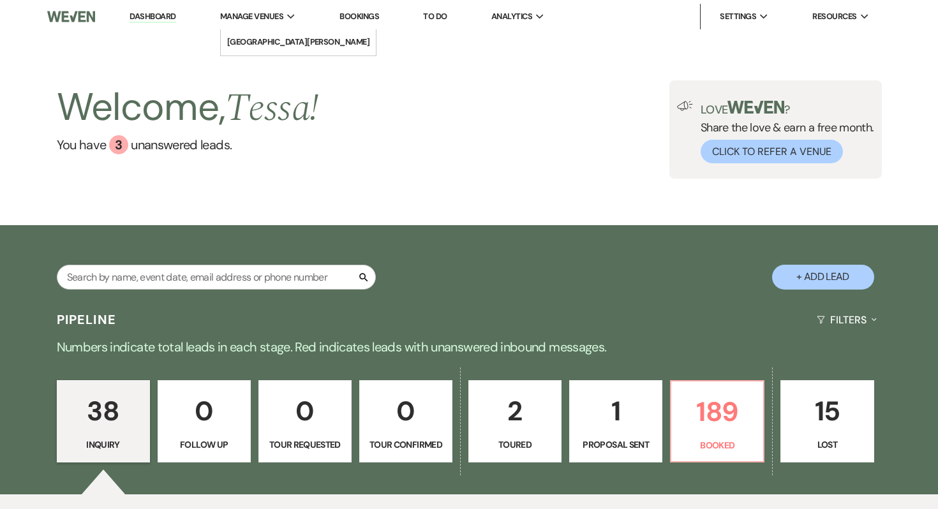
click at [245, 20] on span "Manage Venues" at bounding box center [251, 16] width 63 height 13
click at [256, 51] on link "[GEOGRAPHIC_DATA][PERSON_NAME]" at bounding box center [299, 42] width 156 height 26
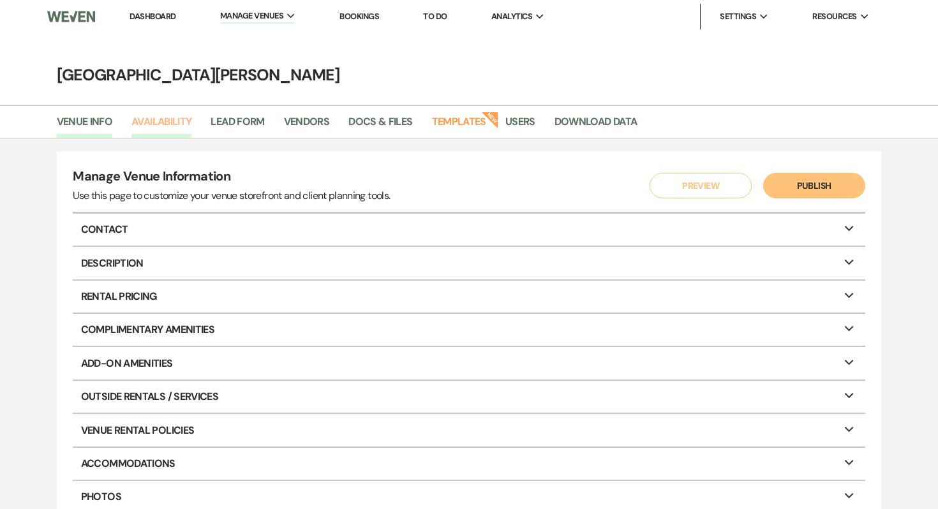
click at [172, 125] on link "Availability" at bounding box center [161, 126] width 60 height 24
select select "3"
select select "2026"
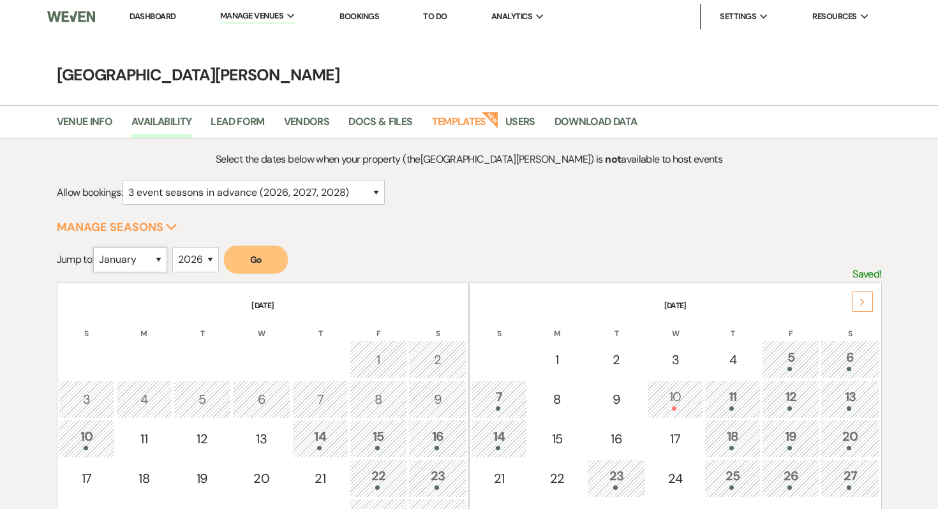
click at [145, 265] on select "January February March April May June July August September October November De…" at bounding box center [130, 260] width 74 height 25
click at [260, 265] on button "Go" at bounding box center [256, 260] width 64 height 28
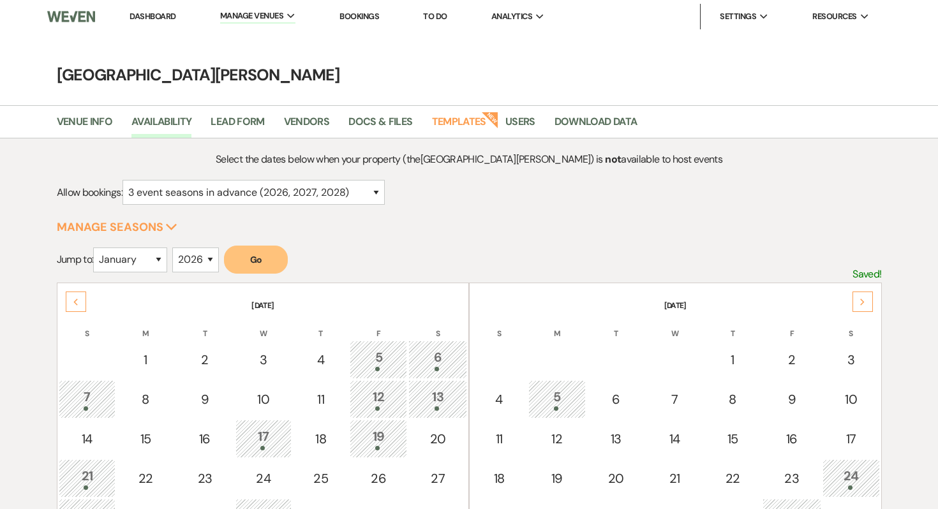
click at [857, 299] on div "Next" at bounding box center [862, 302] width 20 height 20
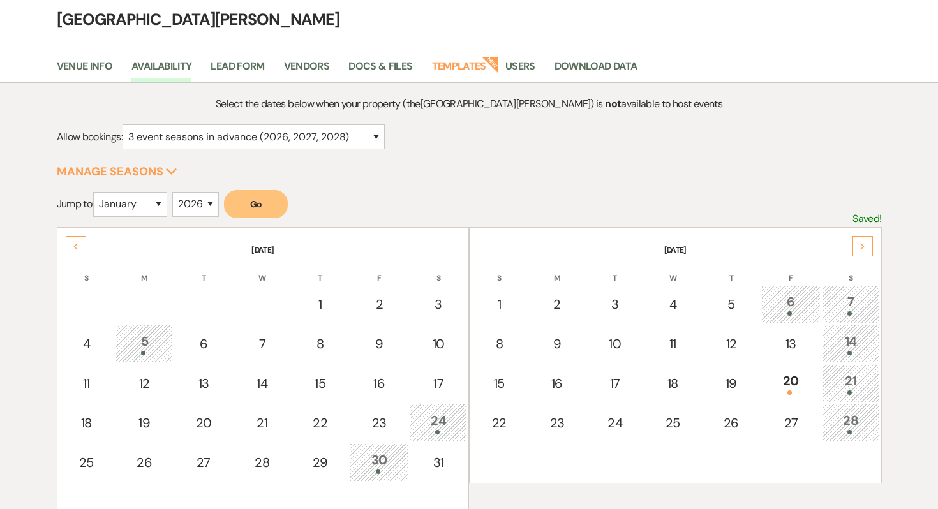
scroll to position [101, 0]
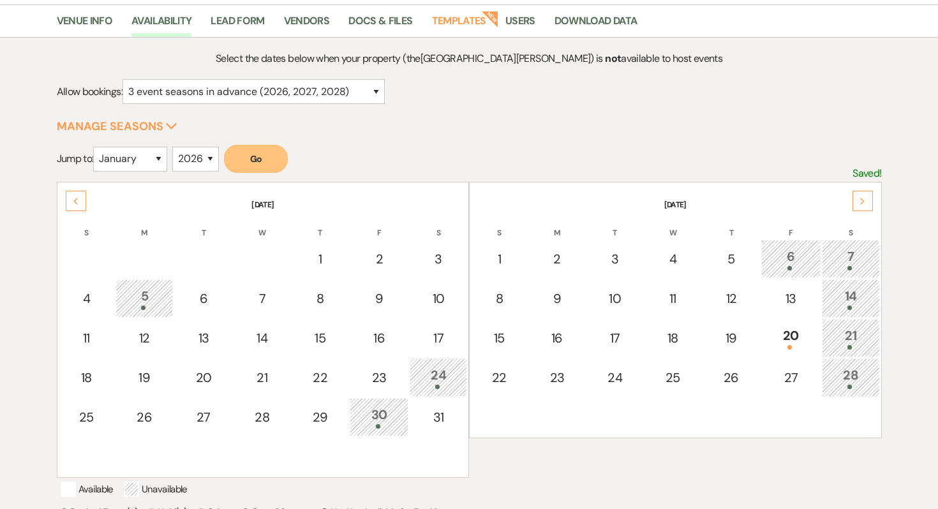
click at [785, 260] on div "6" at bounding box center [790, 259] width 45 height 24
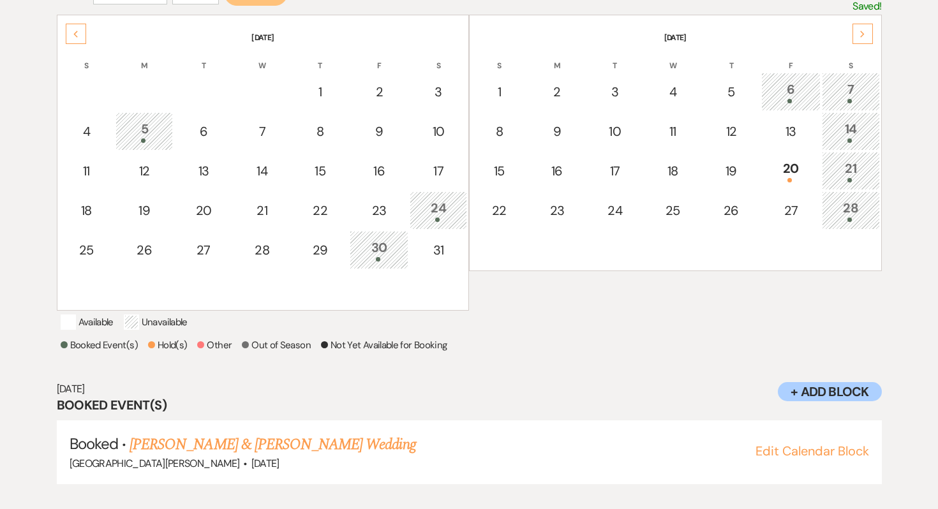
scroll to position [284, 0]
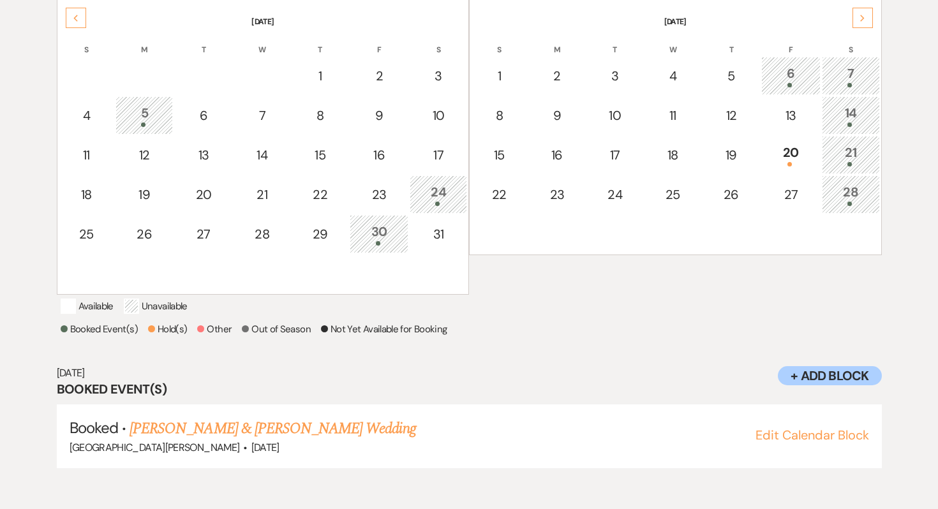
click at [848, 80] on div "7" at bounding box center [851, 76] width 44 height 24
click at [794, 71] on div "6" at bounding box center [790, 76] width 45 height 24
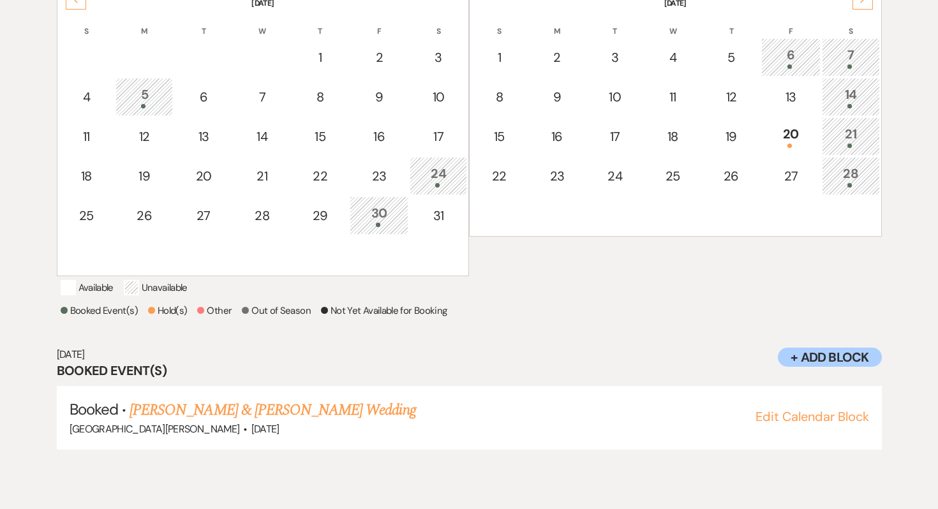
scroll to position [304, 0]
